Goal: Navigation & Orientation: Find specific page/section

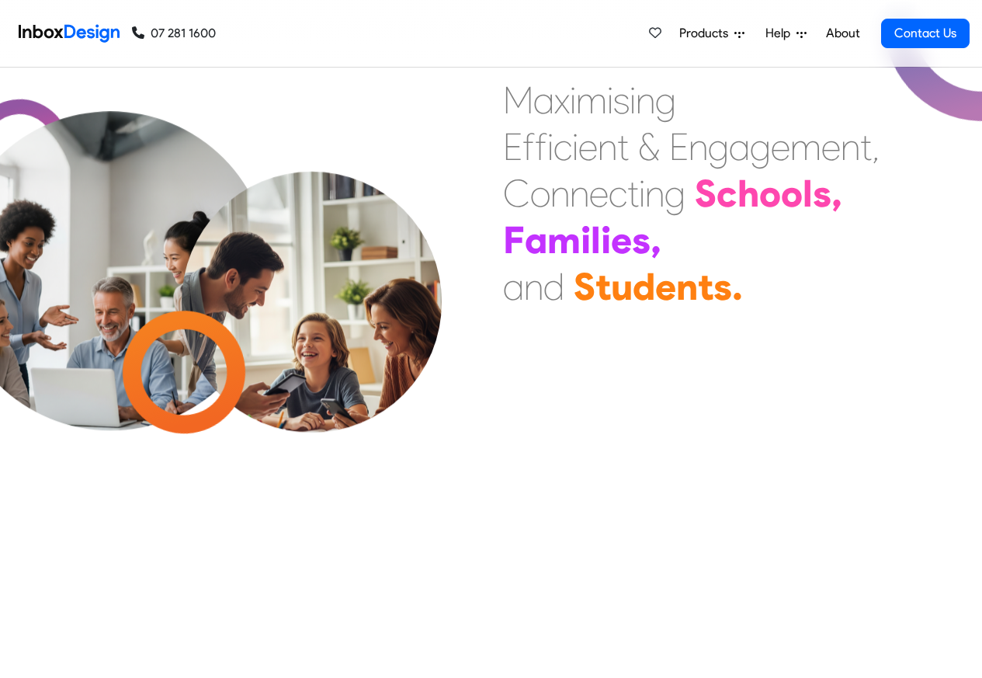
scroll to position [559, 0]
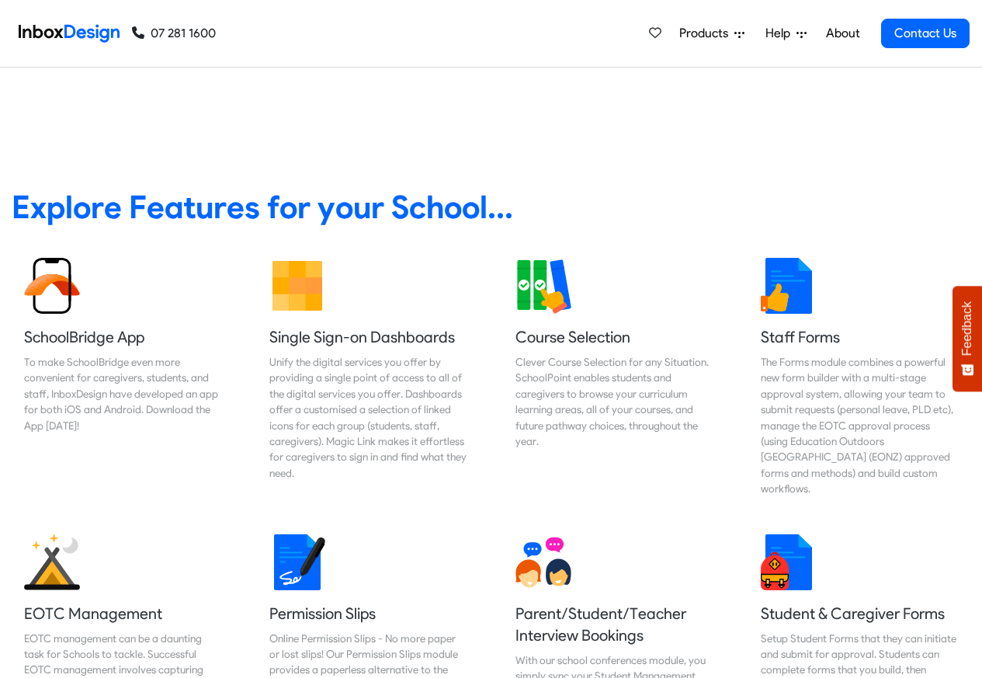
click at [711, 34] on span "Products" at bounding box center [706, 33] width 55 height 19
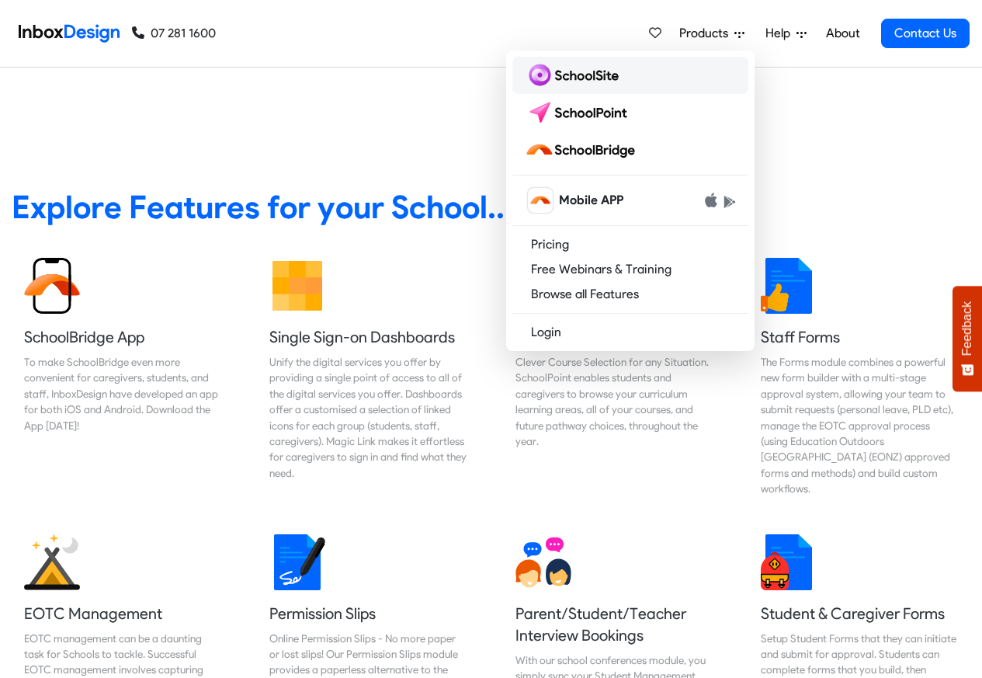
click at [571, 76] on img at bounding box center [575, 75] width 100 height 25
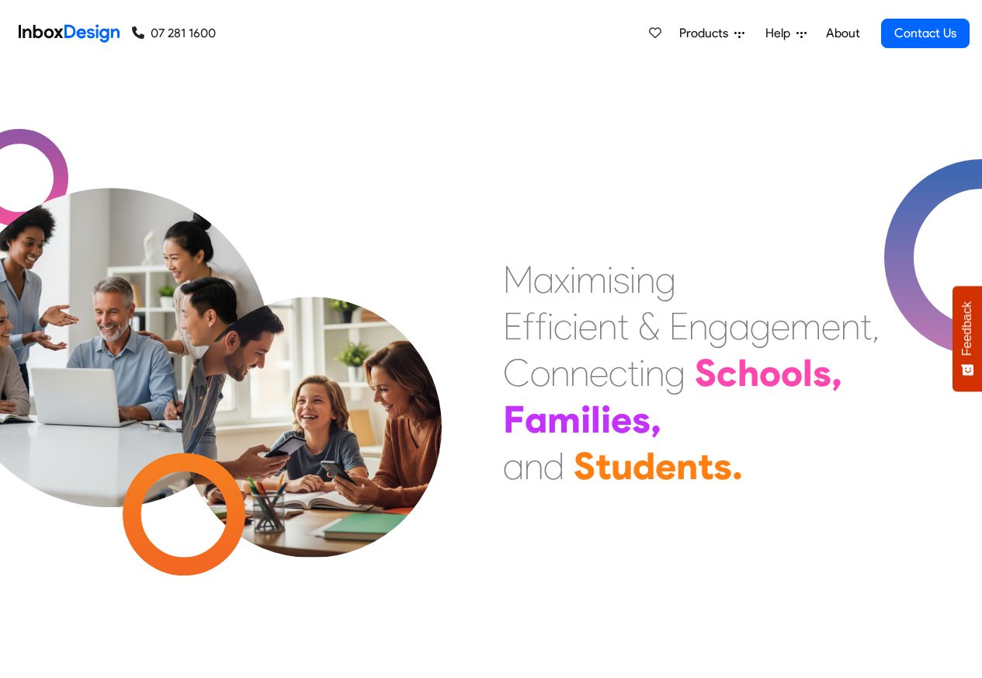
click at [712, 34] on span "Products" at bounding box center [706, 33] width 55 height 19
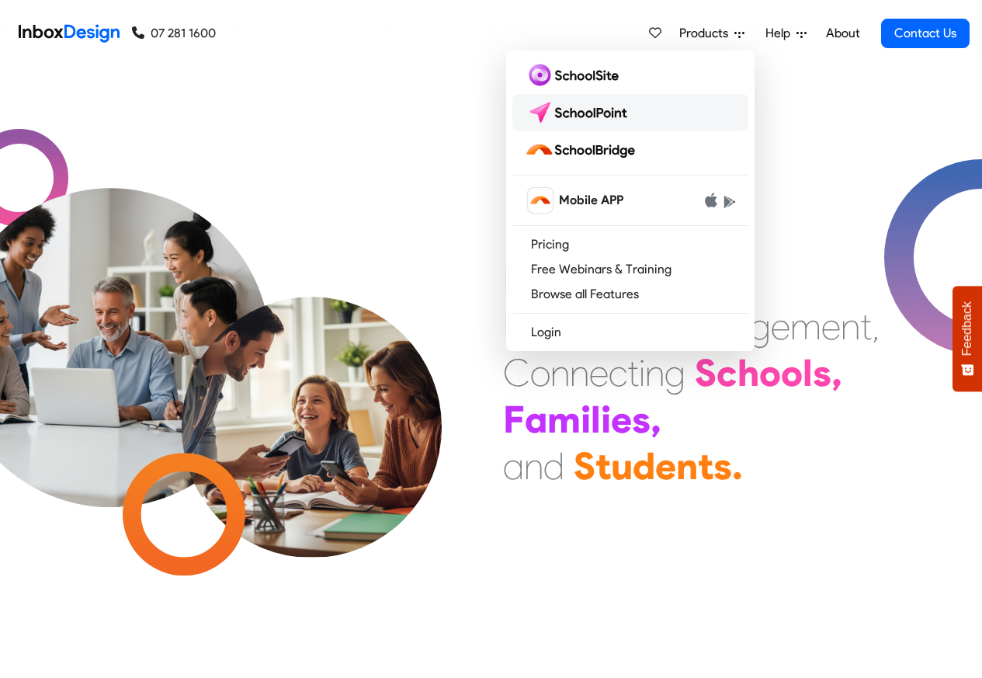
click at [571, 109] on img at bounding box center [579, 112] width 109 height 25
